Goal: Find specific page/section: Find specific page/section

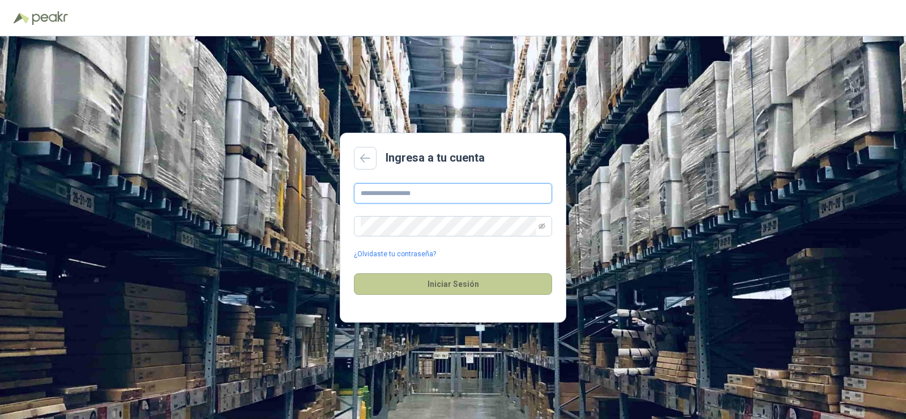
type input "**********"
click at [447, 277] on button "Iniciar Sesión" at bounding box center [453, 284] width 198 height 22
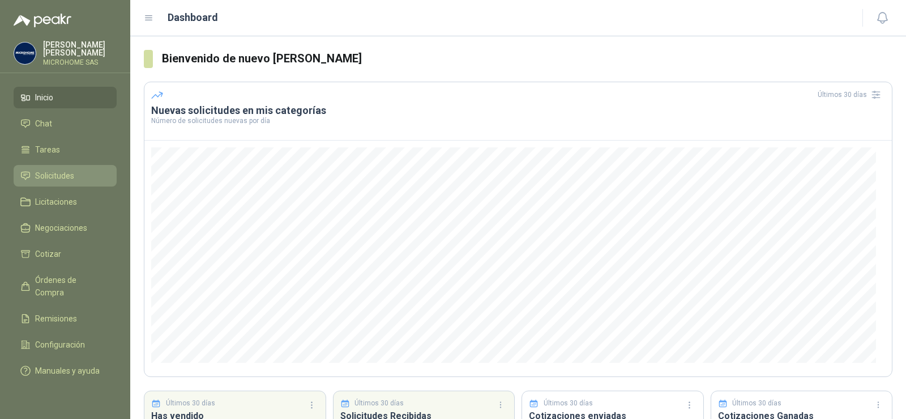
click at [48, 177] on span "Solicitudes" at bounding box center [54, 175] width 39 height 12
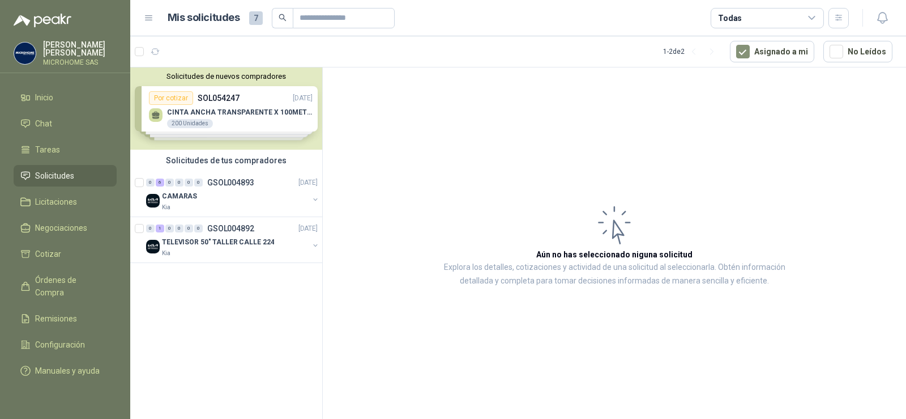
click at [252, 19] on span "7" at bounding box center [256, 18] width 14 height 14
